Goal: Information Seeking & Learning: Learn about a topic

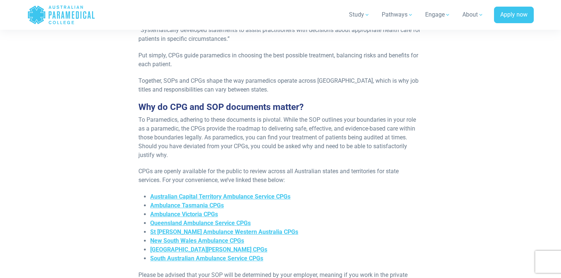
scroll to position [560, 0]
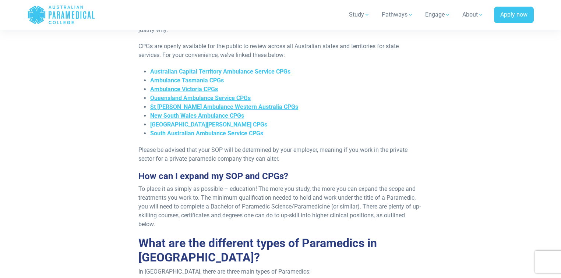
click at [362, 190] on span "To place it as simply as possible – education! The more you study, the more you…" at bounding box center [279, 207] width 283 height 42
click at [362, 186] on span "To place it as simply as possible – education! The more you study, the more you…" at bounding box center [279, 207] width 283 height 42
click at [359, 187] on span "To place it as simply as possible – education! The more you study, the more you…" at bounding box center [279, 207] width 283 height 42
click at [288, 185] on p "To place it as simply as possible – education! The more you study, the more you…" at bounding box center [280, 207] width 284 height 44
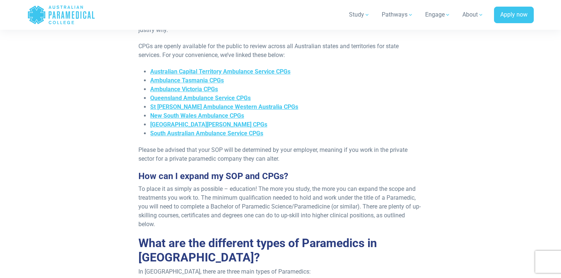
click at [281, 186] on span "To place it as simply as possible – education! The more you study, the more you…" at bounding box center [279, 207] width 283 height 42
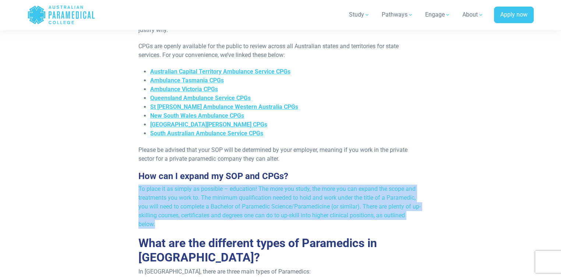
click at [281, 186] on span "To place it as simply as possible – education! The more you study, the more you…" at bounding box center [279, 207] width 283 height 42
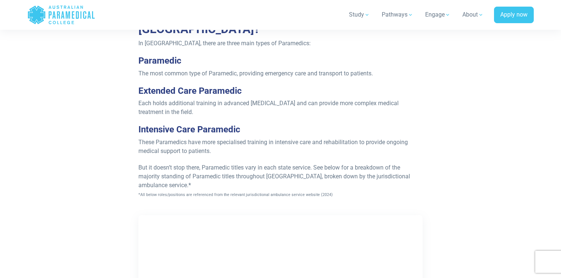
scroll to position [825, 0]
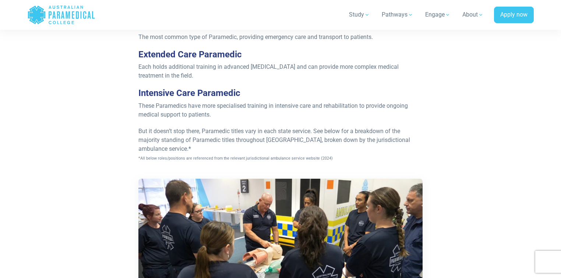
click at [369, 130] on span "But it doesn’t stop there, Paramedic titles vary in each state service. See bel…" at bounding box center [274, 145] width 272 height 34
click at [368, 130] on span "But it doesn’t stop there, Paramedic titles vary in each state service. See bel…" at bounding box center [274, 145] width 272 height 34
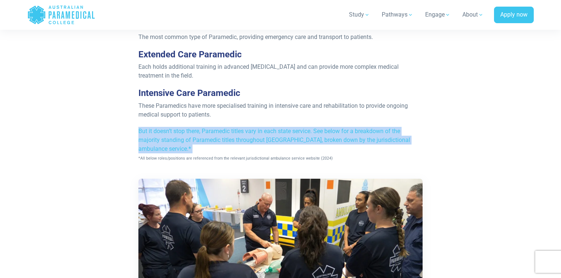
click at [368, 130] on span "But it doesn’t stop there, Paramedic titles vary in each state service. See bel…" at bounding box center [274, 145] width 272 height 34
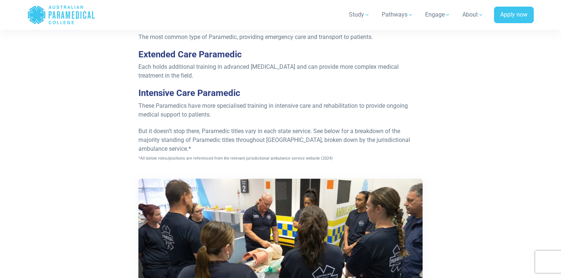
click at [284, 128] on span "But it doesn’t stop there, Paramedic titles vary in each state service. See bel…" at bounding box center [274, 145] width 272 height 34
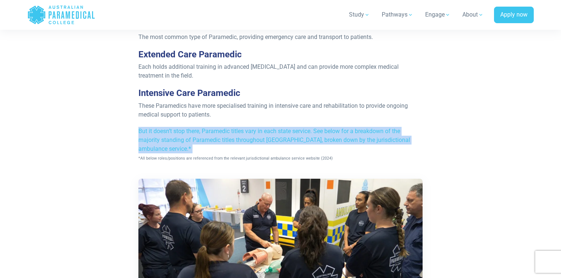
click at [284, 128] on span "But it doesn’t stop there, Paramedic titles vary in each state service. See bel…" at bounding box center [274, 145] width 272 height 34
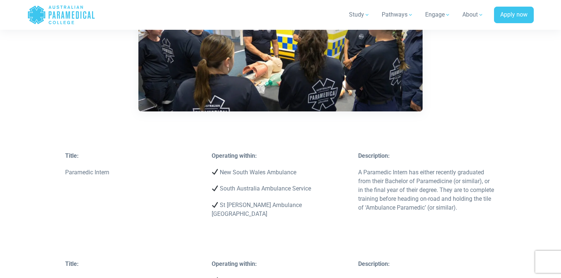
scroll to position [1002, 0]
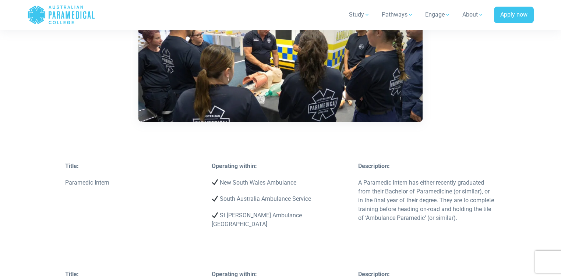
click at [383, 200] on p "A Paramedic Intern has either recently graduated from their Bachelor of Paramed…" at bounding box center [427, 201] width 138 height 44
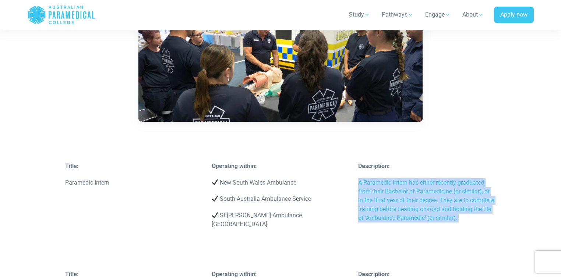
click at [383, 200] on p "A Paramedic Intern has either recently graduated from their Bachelor of Paramed…" at bounding box center [427, 201] width 138 height 44
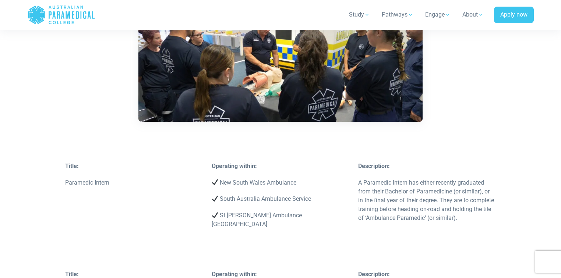
click at [471, 230] on p at bounding box center [427, 234] width 138 height 9
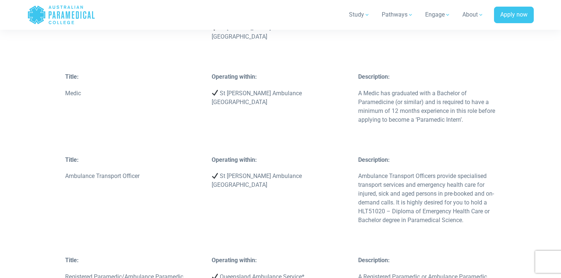
scroll to position [1355, 0]
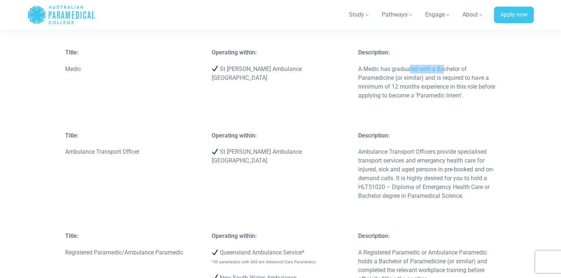
drag, startPoint x: 411, startPoint y: 50, endPoint x: 450, endPoint y: 48, distance: 39.1
click at [446, 65] on p "A Medic has graduated with a Bachelor of Paramedicine (or similar) and is requi…" at bounding box center [427, 82] width 138 height 35
click at [431, 70] on p "A Medic has graduated with a Bachelor of Paramedicine (or similar) and is requi…" at bounding box center [427, 82] width 138 height 35
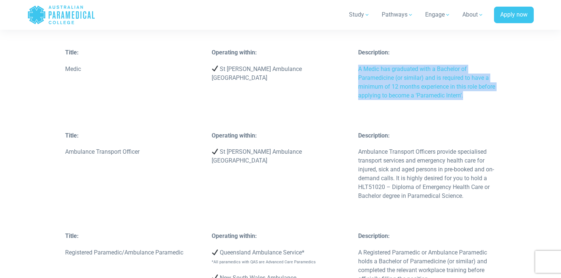
click at [431, 70] on p "A Medic has graduated with a Bachelor of Paramedicine (or similar) and is requi…" at bounding box center [427, 82] width 138 height 35
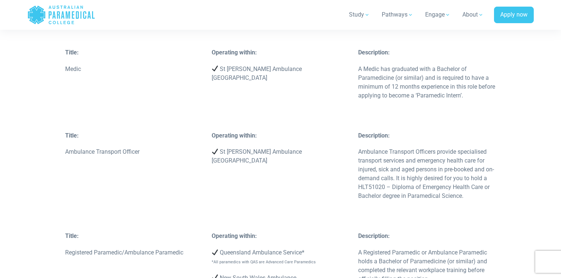
click at [229, 90] on div "Title: Medic Operating within: St [PERSON_NAME] Ambulance [GEOGRAPHIC_DATA] Des…" at bounding box center [281, 89] width 440 height 83
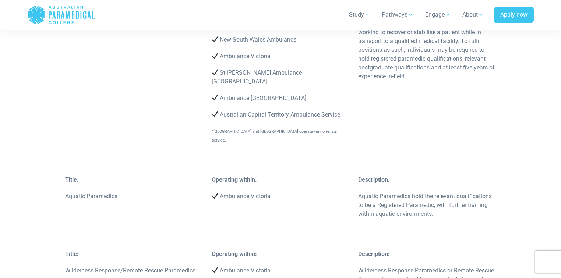
scroll to position [2446, 0]
